Goal: Transaction & Acquisition: Download file/media

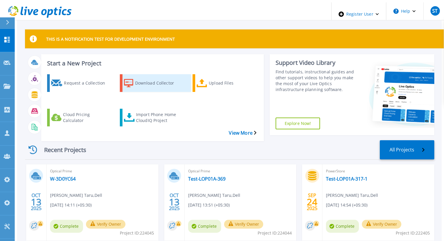
click at [129, 81] on icon at bounding box center [128, 83] width 9 height 9
